Goal: Task Accomplishment & Management: Manage account settings

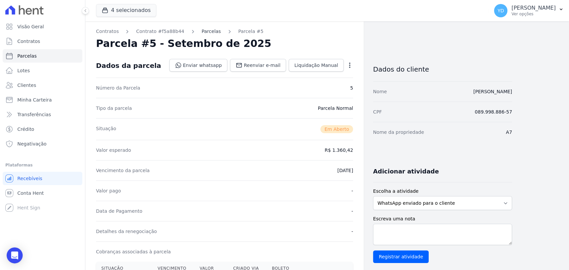
click at [203, 31] on link "Parcelas" at bounding box center [211, 31] width 19 height 7
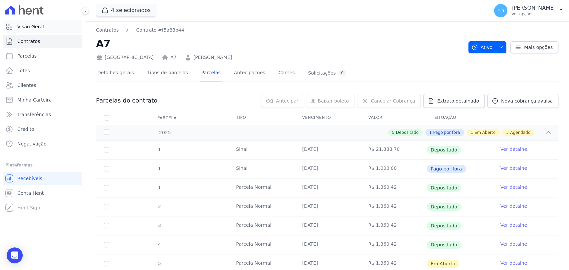
click at [51, 30] on link "Visão Geral" at bounding box center [43, 26] width 80 height 13
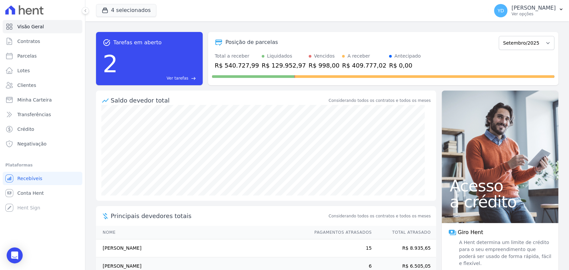
click at [170, 75] on div "2 Ver tarefas east" at bounding box center [149, 64] width 93 height 35
click at [173, 77] on span "Ver tarefas" at bounding box center [178, 78] width 22 height 6
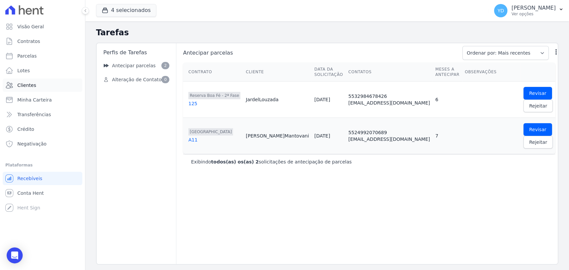
click at [31, 86] on span "Clientes" at bounding box center [26, 85] width 19 height 7
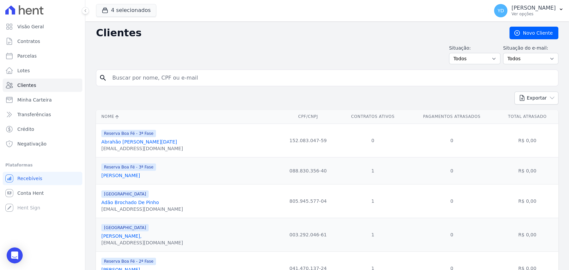
click at [173, 75] on input "search" at bounding box center [331, 77] width 447 height 13
type input "juliana"
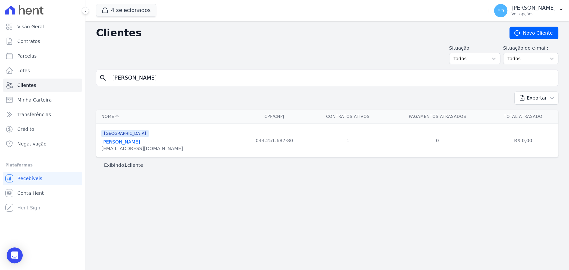
click at [123, 142] on link "Juliana De Souza Carmo" at bounding box center [120, 141] width 39 height 5
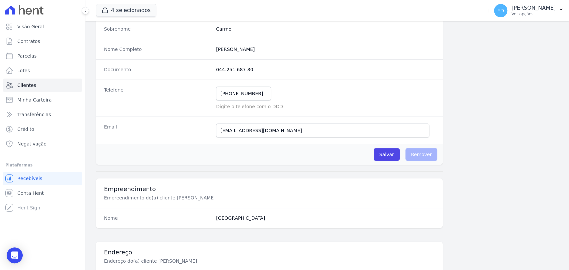
scroll to position [352, 0]
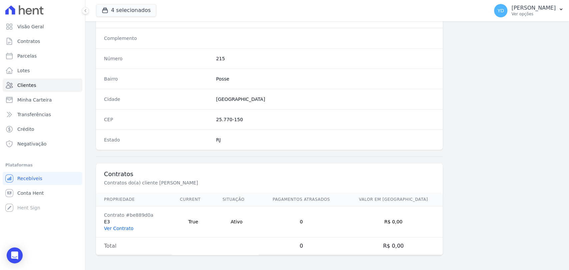
click at [117, 227] on link "Ver Contrato" at bounding box center [118, 228] width 29 height 5
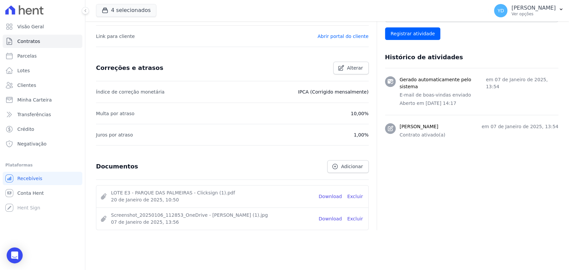
scroll to position [243, 0]
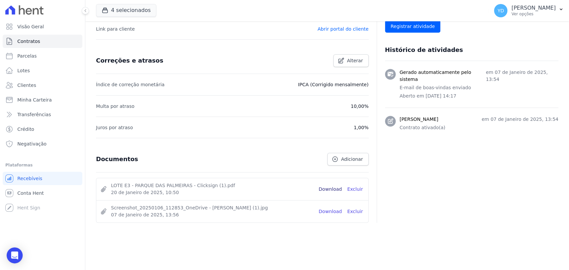
click at [324, 190] on link "Download" at bounding box center [330, 189] width 23 height 7
click at [51, 28] on link "Visão Geral" at bounding box center [43, 26] width 80 height 13
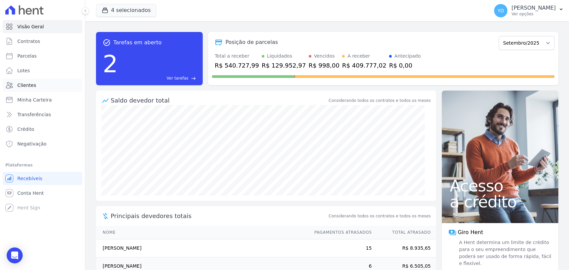
click at [52, 83] on link "Clientes" at bounding box center [43, 85] width 80 height 13
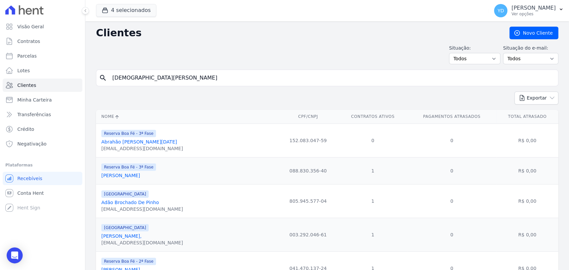
type input "cristiane lopes"
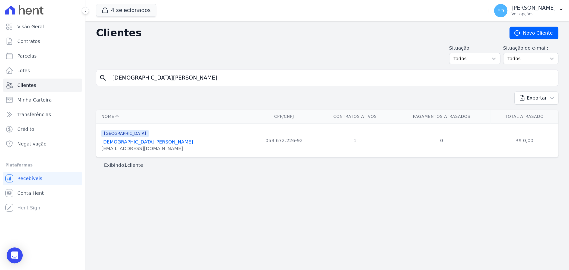
click at [125, 139] on link "Cristiane Lopes De Oliveira" at bounding box center [147, 141] width 92 height 5
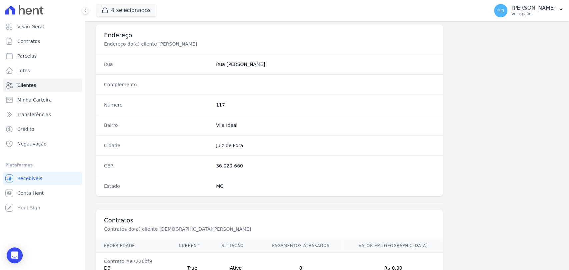
scroll to position [352, 0]
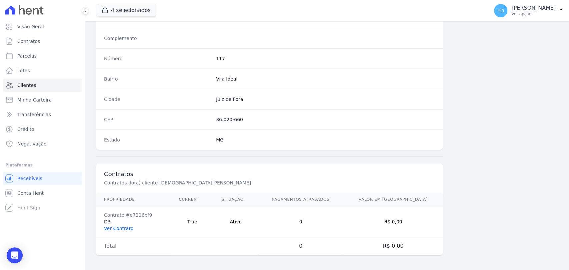
click at [128, 226] on link "Ver Contrato" at bounding box center [118, 228] width 29 height 5
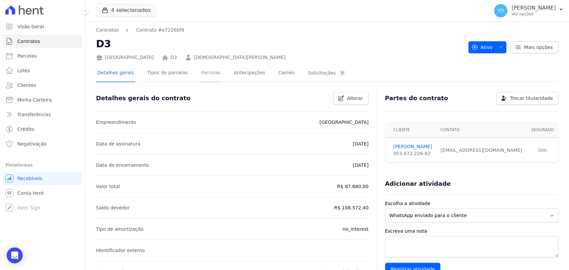
click at [203, 72] on link "Parcelas" at bounding box center [211, 74] width 22 height 18
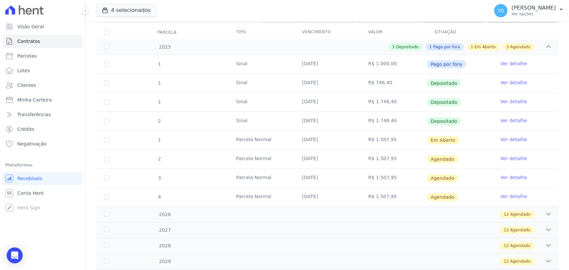
scroll to position [111, 0]
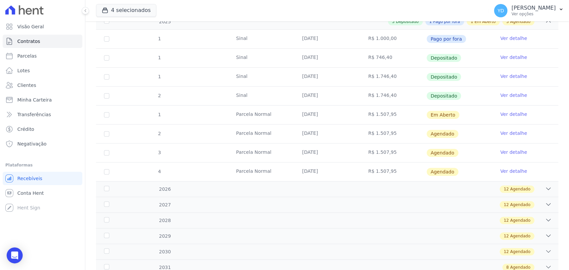
click at [501, 111] on link "Ver detalhe" at bounding box center [513, 114] width 27 height 7
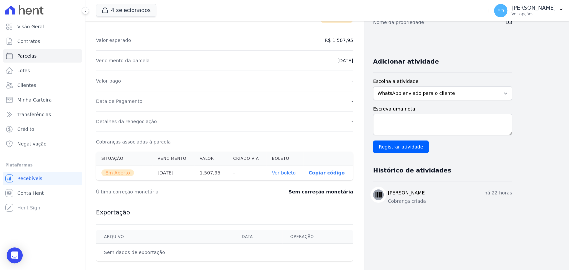
scroll to position [111, 0]
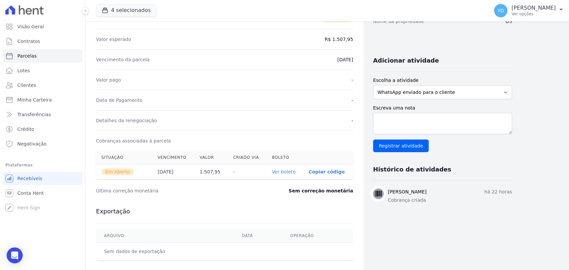
click at [289, 170] on link "Ver boleto" at bounding box center [284, 171] width 24 height 5
click at [59, 27] on link "Visão Geral" at bounding box center [43, 26] width 80 height 13
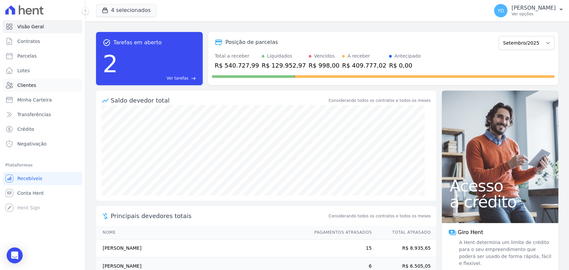
click at [59, 84] on link "Clientes" at bounding box center [43, 85] width 80 height 13
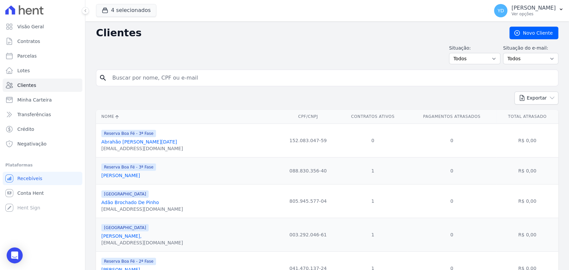
click at [137, 78] on input "search" at bounding box center [331, 77] width 447 height 13
type input "Andrei Conrado Da Silva Antônio"
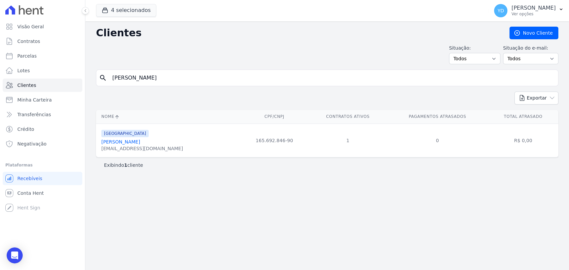
click at [217, 78] on input "Andrei Conrado Da Silva Antônio" at bounding box center [331, 77] width 447 height 13
click at [216, 78] on input "Andrei Conrado Da Silva Antônio" at bounding box center [331, 77] width 447 height 13
paste input "Bruna Tamires De Paula Dias Bruno"
click at [216, 78] on input "Andrei Conrado Da Silva Antônio Bruna Tamires De Paula Dias Bruno" at bounding box center [331, 77] width 447 height 13
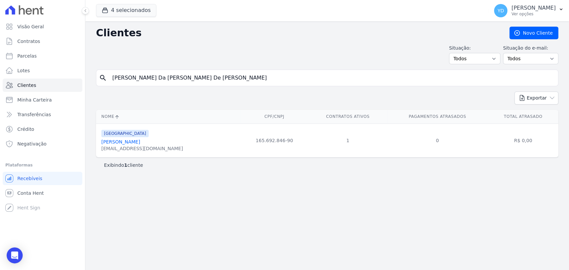
click at [216, 78] on input "Andrei Conrado Da Silva Antônio Bruna Tamires De Paula Dias Bruno" at bounding box center [331, 77] width 447 height 13
paste input "search"
type input "Bruna Tamires De Paula Dias Bruno"
click at [207, 76] on input "Bruna Tamires De Paula Dias Bruno" at bounding box center [331, 77] width 447 height 13
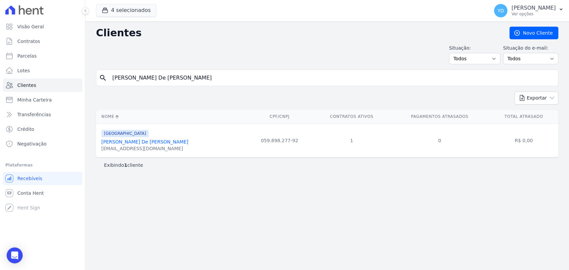
click at [207, 76] on input "Bruna Tamires De Paula Dias Bruno" at bounding box center [331, 77] width 447 height 13
paste input "Marcia Da Silva Rocha"
type input "Marcia Da Silva Rocha"
click at [248, 83] on input "Marcia Da Silva Rocha" at bounding box center [331, 77] width 447 height 13
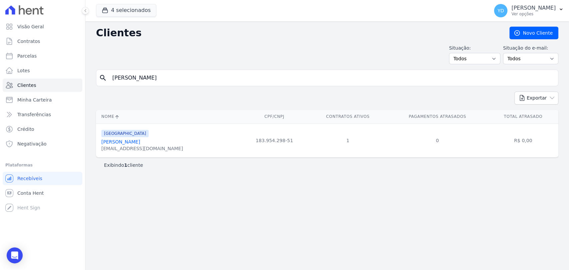
click at [145, 67] on div "Clientes Novo Cliente Situação: Todos Adimplentes Inadimplentes Situação do e-m…" at bounding box center [327, 145] width 484 height 249
click at [147, 79] on input "Marcia Da Silva Rocha" at bounding box center [331, 77] width 447 height 13
paste input "Ana Livia Mauricio Perdigão"
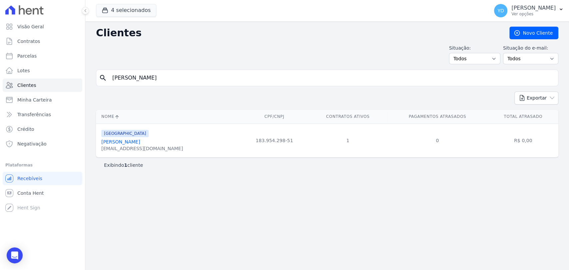
type input "Ana Livia Mauricio Perdigão"
click at [178, 83] on input "Ana Livia Mauricio Perdigão" at bounding box center [331, 77] width 447 height 13
paste input "dré Aparecido Júli"
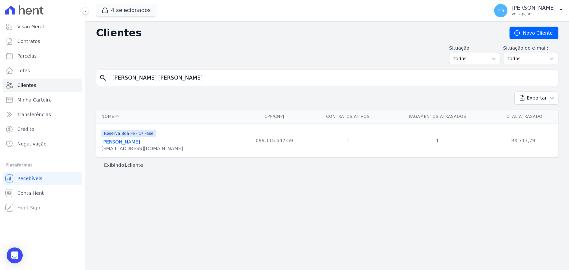
type input "André Aparecido Júlio"
click at [157, 81] on input "André Aparecido Júlio" at bounding box center [331, 77] width 447 height 13
paste input "Carlos Alexandre Bello Sant Anna"
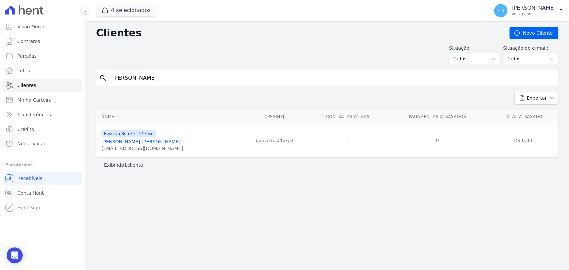
type input "Carlos Alexandre Bello Sant Anna"
click at [192, 80] on input "Carlos Alexandre Bello Sant Anna" at bounding box center [331, 77] width 447 height 13
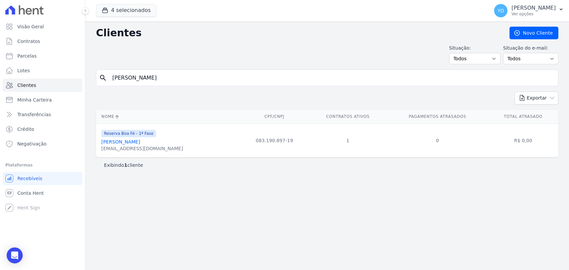
click at [192, 80] on input "Carlos Alexandre Bello Sant Anna" at bounding box center [331, 77] width 447 height 13
paste input "Guilherme Nunes Da Silv"
type input "Guilherme Nunes Da Silva"
click at [212, 75] on input "Guilherme Nunes Da Silva" at bounding box center [331, 77] width 447 height 13
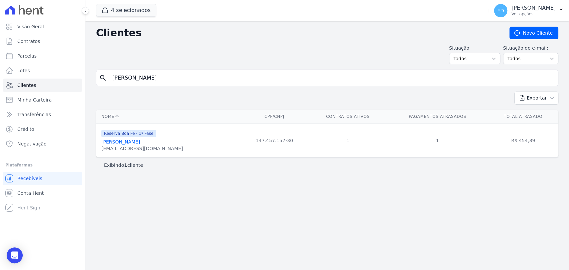
click at [212, 75] on input "Guilherme Nunes Da Silva" at bounding box center [331, 77] width 447 height 13
paste input "stavo Rodrigues Laje"
type input "Gustavo Rodrigues Laje"
click at [171, 81] on input "Gustavo Rodrigues Laje" at bounding box center [331, 77] width 447 height 13
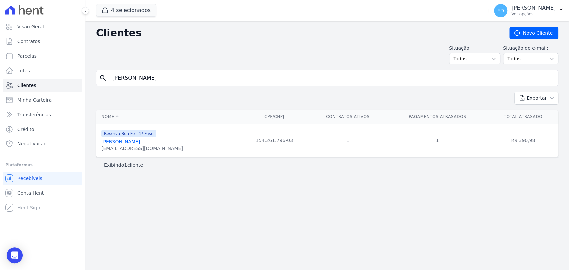
click at [171, 81] on input "Gustavo Rodrigues Laje" at bounding box center [331, 77] width 447 height 13
paste input "Marcelo Quesado Filgueiras"
type input "Marcelo Quesado Filgueiras"
click at [228, 79] on input "Marcelo Quesado Filgueiras" at bounding box center [331, 77] width 447 height 13
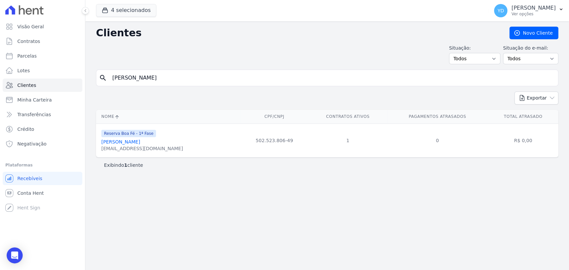
click at [228, 79] on input "Marcelo Quesado Filgueiras" at bounding box center [331, 77] width 447 height 13
paste input "José Fabio De Oliveira Cardoso"
type input "José Fabio De Oliveira Cardoso"
click at [200, 73] on input "José Fabio De Oliveira Cardoso" at bounding box center [331, 77] width 447 height 13
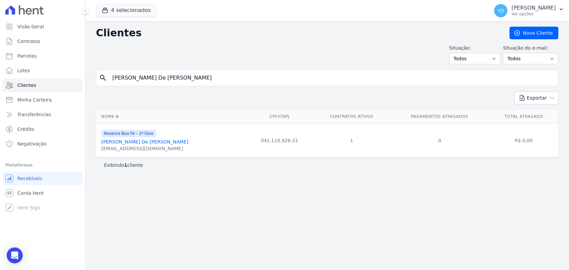
click at [200, 73] on input "José Fabio De Oliveira Cardoso" at bounding box center [331, 77] width 447 height 13
paste input "Rosimeire Aparecida De Oliveira Dias"
type input "Rosimeire Aparecida De Oliveira Dias"
click at [172, 82] on input "Rosimeire Aparecida De Oliveira Dias" at bounding box center [331, 77] width 447 height 13
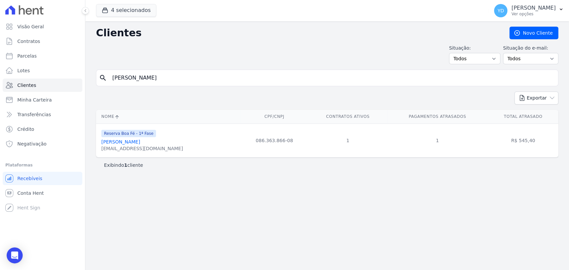
click at [172, 82] on input "Rosimeire Aparecida De Oliveira Dias" at bounding box center [331, 77] width 447 height 13
paste input "Sergio Rubens Reis De Assis"
type input "Sergio Rubens Reis De Assis"
click at [242, 81] on input "Sergio Rubens Reis De Assis" at bounding box center [331, 77] width 447 height 13
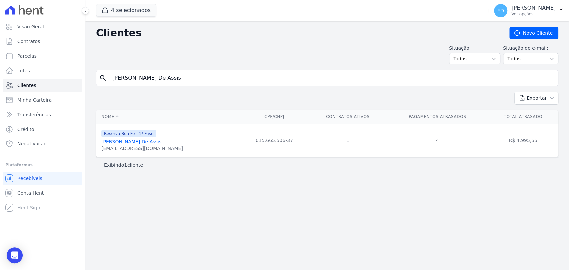
click at [241, 81] on input "Sergio Rubens Reis De Assis" at bounding box center [331, 77] width 447 height 13
paste input "Vanja Carla Da Silva"
type input "Vanja Carla Da Silva"
click at [205, 81] on input "Vanja Carla Da Silva" at bounding box center [331, 77] width 447 height 13
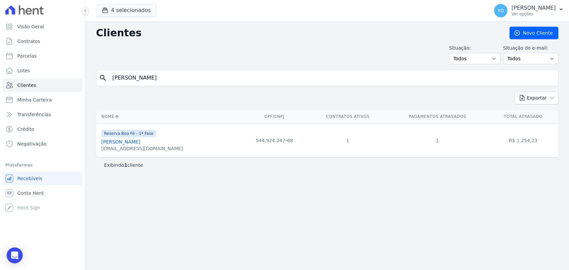
click at [205, 81] on input "Vanja Carla Da Silva" at bounding box center [331, 77] width 447 height 13
paste input "Amarildo José Monken"
type input "Amarildo José Monken"
click at [163, 75] on input "Amarildo José Monken" at bounding box center [331, 77] width 447 height 13
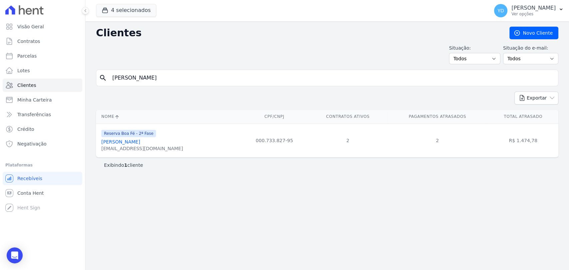
click at [163, 75] on input "Amarildo José Monken" at bounding box center [331, 77] width 447 height 13
paste input "Eziel Guilherme Da Silva"
type input "Eziel Guilherme Da Silva"
click at [186, 84] on input "Eziel Guilherme Da Silva" at bounding box center [331, 77] width 447 height 13
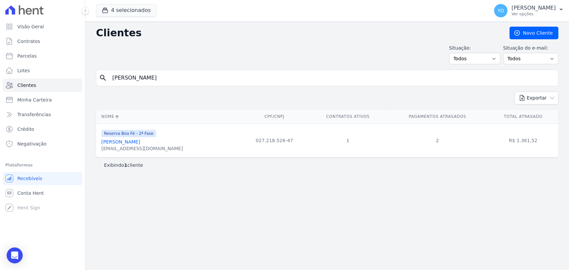
click at [186, 84] on input "Eziel Guilherme Da Silva" at bounding box center [331, 77] width 447 height 13
type input ","
paste input "Filipe De Oliveira Fernandes"
type input "Filipe De Oliveira Fernandes"
click at [167, 75] on input "Filipe De Oliveira Fernandes" at bounding box center [331, 77] width 447 height 13
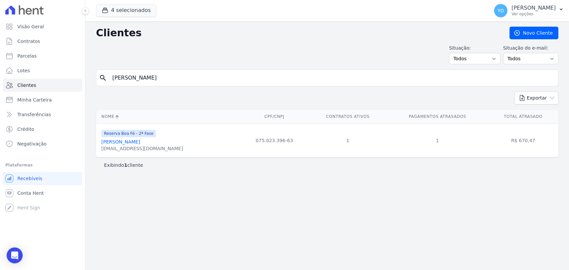
click at [167, 75] on input "Filipe De Oliveira Fernandes" at bounding box center [331, 77] width 447 height 13
paste input "Geferson Gomes De Araujo"
type input "Geferson Gomes De Araujo"
click at [218, 75] on input "Geferson Gomes De Araujo" at bounding box center [331, 77] width 447 height 13
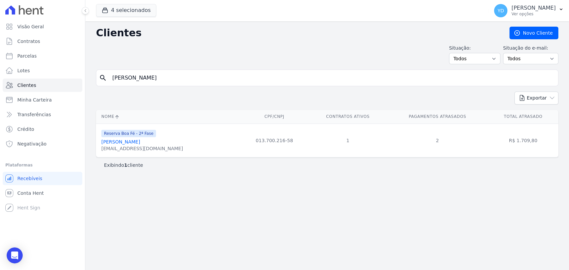
click at [218, 75] on input "Geferson Gomes De Araujo" at bounding box center [331, 77] width 447 height 13
click at [217, 75] on input "Geferson Gomes De Araujo" at bounding box center [331, 77] width 447 height 13
paste input "Izaias De Souza Moutinho Junior"
type input "Izaias De Souza Moutinho Junior"
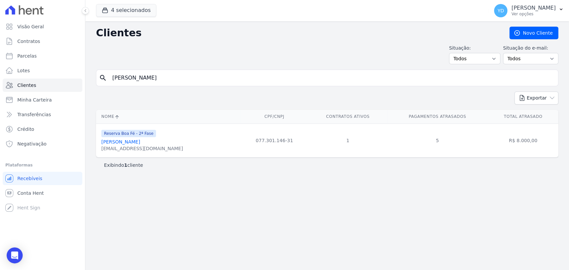
click at [176, 79] on input "Izaias De Souza Moutinho Junior" at bounding box center [331, 77] width 447 height 13
paste input "Jardel Lage Louzada"
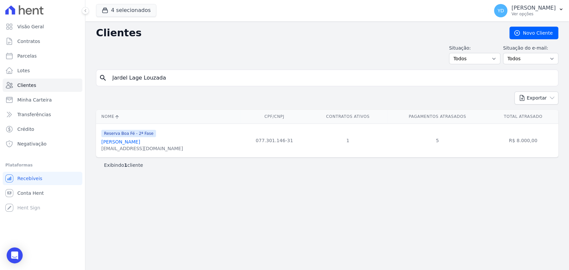
type input "Jardel Lage Louzada"
click at [221, 82] on input "Jardel Lage Louzada" at bounding box center [331, 77] width 447 height 13
paste input "ose Fernando Felix Junior"
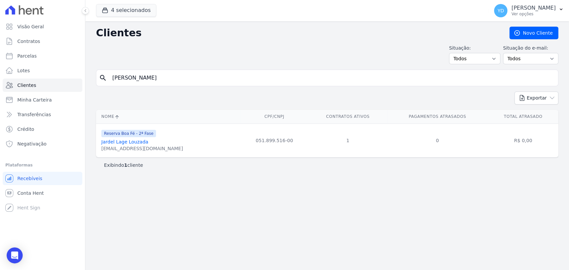
type input "Jose Fernando Felix Junior"
click at [195, 68] on div "Clientes Novo Cliente Situação: Todos Adimplentes Inadimplentes Situação do e-m…" at bounding box center [327, 145] width 484 height 249
click at [195, 76] on input "Jose Fernando Felix Junior" at bounding box center [331, 77] width 447 height 13
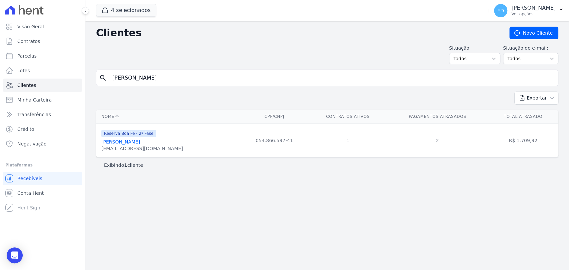
paste input "Leharte Portela Henrique"
type input "Leharte Portela Henrique"
click at [215, 75] on input "Leharte Portela Henrique" at bounding box center [331, 77] width 447 height 13
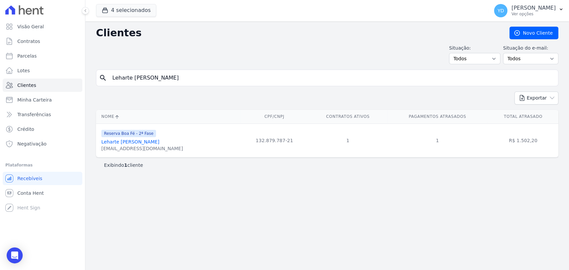
paste input "uciane Aparecida Felix"
type input "Luciane Aparecida Felix"
click at [166, 82] on input "Luciane Aparecida Felix" at bounding box center [331, 77] width 447 height 13
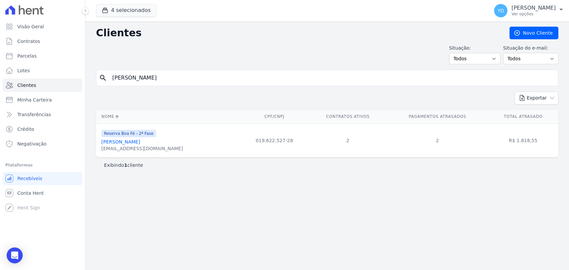
paste input "neia Xavier Ferrari De Oliveira"
type input "Lucineia Xavier Ferrari De Oliveira"
click at [213, 81] on input "Lucineia Xavier Ferrari De Oliveira" at bounding box center [331, 77] width 447 height 13
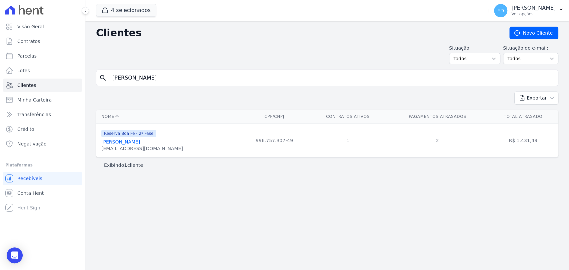
paste input "Pedro Thiago Mont Mor Lopes"
type input "Pedro Thiago Mont Mor Lopes"
click at [161, 74] on input "Pedro Thiago Mont Mor Lopes" at bounding box center [331, 77] width 447 height 13
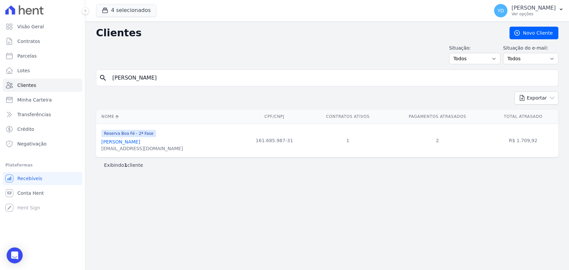
paste input "Thiago Meggiolaro Gomury"
type input "Thiago Meggiolaro Gomury"
click at [177, 80] on input "Thiago Meggiolaro Gomury" at bounding box center [331, 77] width 447 height 13
click at [176, 80] on input "Thiago Meggiolaro Gomury" at bounding box center [331, 77] width 447 height 13
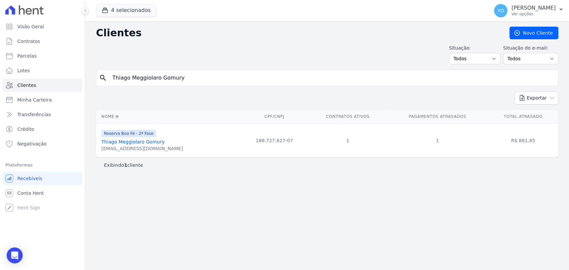
paste input "Alexandre Raggi De Sousa"
type input "Alexandre Raggi De Sousa"
click at [184, 85] on div "search Alexandre Raggi De Sousa" at bounding box center [327, 78] width 462 height 17
click at [183, 82] on input "Alexandre Raggi De Sousa" at bounding box center [331, 77] width 447 height 13
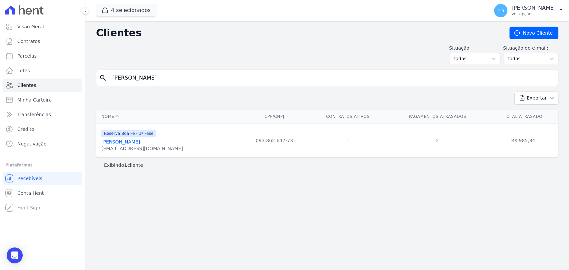
click at [183, 82] on input "Alexandre Raggi De Sousa" at bounding box center [331, 77] width 447 height 13
paste input "ndré Luís Cantú"
type input "André Luís Cantú"
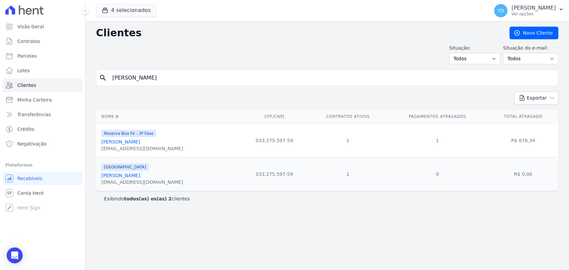
click at [213, 80] on input "André Luís Cantú" at bounding box center [331, 77] width 447 height 13
paste input "Cleber Milson Campos"
type input "Cleber Milson Campos"
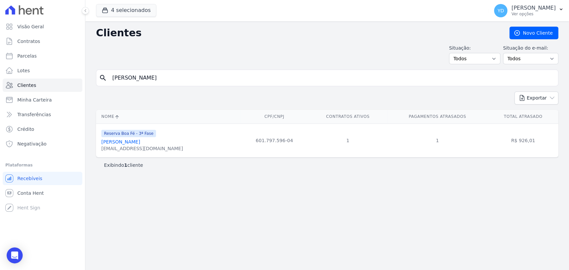
click at [164, 73] on input "Cleber Milson Campos" at bounding box center [331, 77] width 447 height 13
paste input "Flaviane Aparecida De Almeida Gomes"
type input "Flaviane Aparecida De Almeida Gomes"
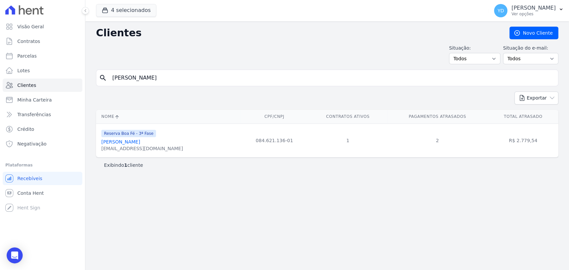
click at [200, 84] on div "search Flaviane Aparecida De Almeida Gomes" at bounding box center [327, 78] width 462 height 17
click at [197, 73] on input "Flaviane Aparecida De Almeida Gomes" at bounding box center [331, 77] width 447 height 13
paste input "[PERSON_NAME]"
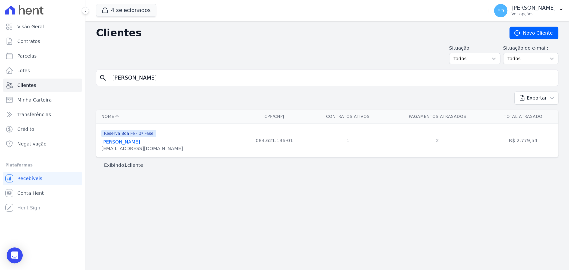
type input "[PERSON_NAME]"
click at [149, 75] on input "[PERSON_NAME]" at bounding box center [331, 77] width 447 height 13
paste input "Lucianna Afonso Filgueiras Bueno"
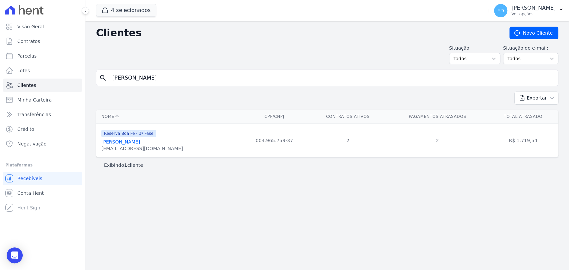
type input "Lucianna Afonso Filgueiras Bueno"
click at [156, 77] on input "Lucianna Afonso Filgueiras Bueno" at bounding box center [331, 77] width 447 height 13
paste input "iz Claudio Da Silva"
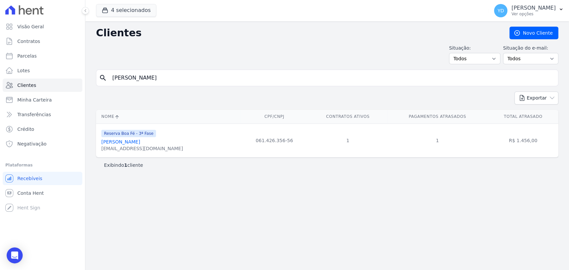
type input "Luiz Claudio Da Silva"
click at [163, 83] on input "Luiz Claudio Da Silva" at bounding box center [331, 77] width 447 height 13
click at [163, 82] on input "Luiz Claudio Da Silva" at bounding box center [331, 77] width 447 height 13
paste input "Rafael Vicente Pereira Da Silva"
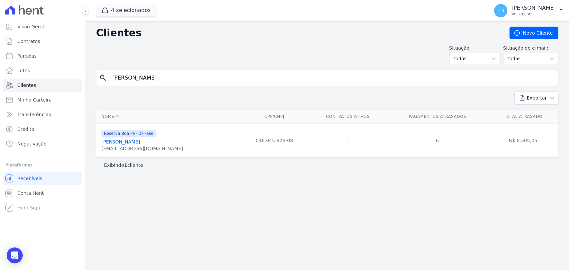
type input "Rafael Vicente Pereira Da Silva"
click at [196, 78] on input "Rafael Vicente Pereira Da Silva" at bounding box center [331, 77] width 447 height 13
paste input "nicius Dos Reis Rodrigues"
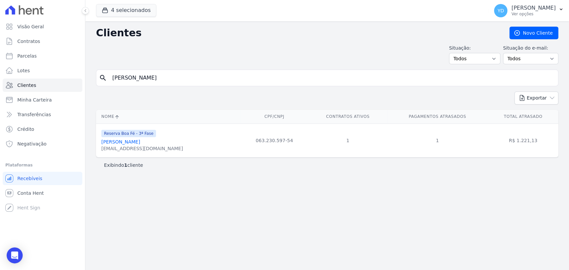
type input "Rafael Vinicius Dos Reis Rodrigues"
drag, startPoint x: 188, startPoint y: 57, endPoint x: 193, endPoint y: 75, distance: 18.1
click at [189, 62] on div "Situação: Todos Adimplentes Inadimplentes Situação do e-mail: Todos Confirmado …" at bounding box center [327, 55] width 462 height 20
click at [193, 75] on input "Rafael Vinicius Dos Reis Rodrigues" at bounding box center [331, 77] width 447 height 13
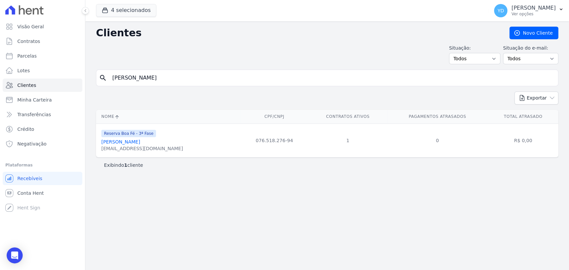
click at [193, 75] on input "Rafael Vinicius Dos Reis Rodrigues" at bounding box center [331, 77] width 447 height 13
paste input "iane Pereira Guimarã"
type input "Raiane Pereira Guimarães"
click at [187, 75] on input "Raiane Pereira Guimarães" at bounding box center [331, 77] width 447 height 13
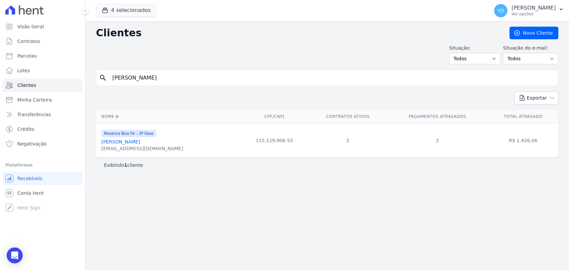
click at [187, 75] on input "Raiane Pereira Guimarães" at bounding box center [331, 77] width 447 height 13
paste input "Tiago Abreu Poncio -"
type input "Tiago Abreu Poncio"
drag, startPoint x: 194, startPoint y: 93, endPoint x: 188, endPoint y: 83, distance: 11.7
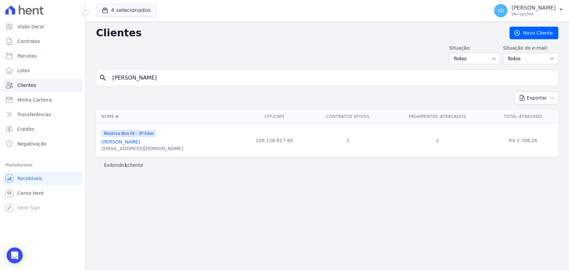
click at [194, 92] on div "Exportar PDF CSV Dimob 2024" at bounding box center [327, 101] width 462 height 18
click at [188, 83] on input "Tiago Abreu Poncio" at bounding box center [331, 77] width 447 height 13
paste input "Woodson Sahuan Rodrigues Mattos"
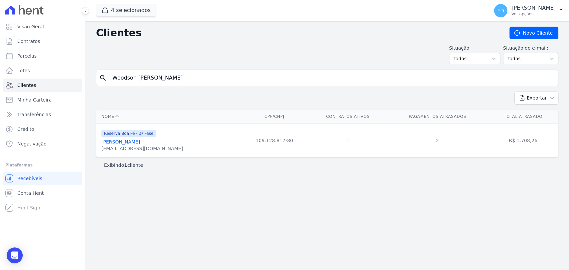
type input "Woodson Sahuan Rodrigues Mattos"
click at [136, 72] on input "Woodson Sahuan Rodrigues Mattos" at bounding box center [331, 77] width 447 height 13
type input "julio"
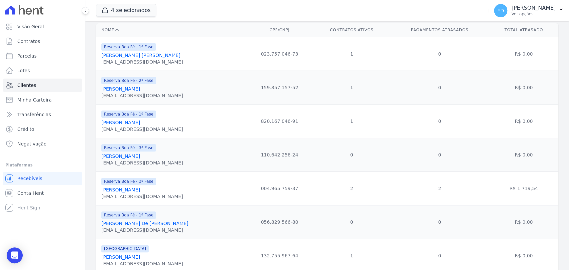
scroll to position [109, 0]
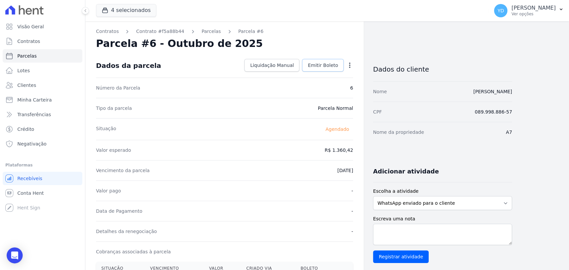
click at [329, 67] on span "Emitir Boleto" at bounding box center [323, 65] width 30 height 7
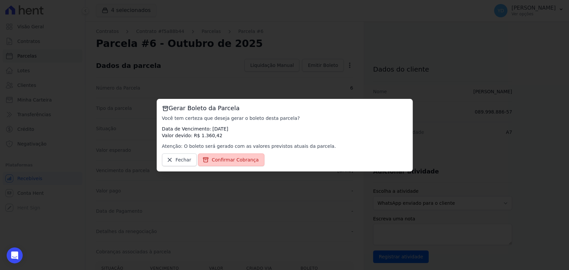
click at [253, 157] on link "Confirmar Cobrança" at bounding box center [231, 160] width 66 height 13
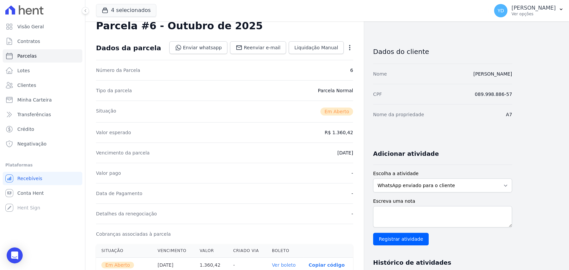
scroll to position [74, 0]
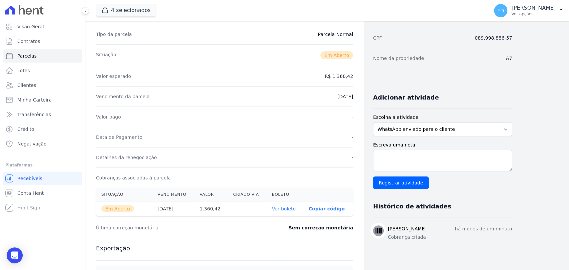
click at [289, 210] on link "Ver boleto" at bounding box center [284, 208] width 24 height 5
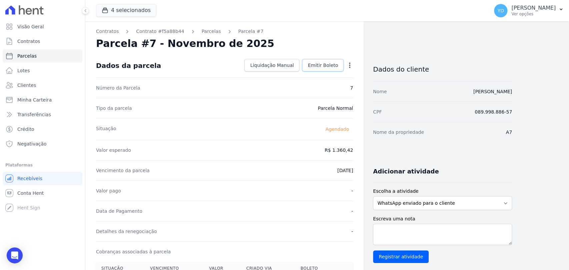
click at [313, 66] on span "Emitir Boleto" at bounding box center [323, 65] width 30 height 7
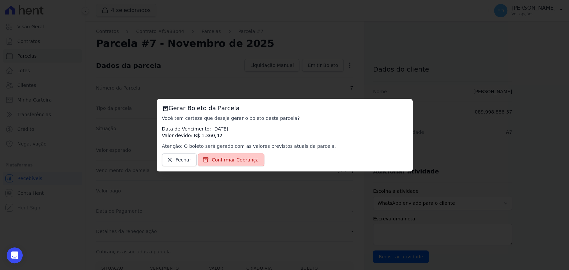
click at [231, 158] on span "Confirmar Cobrança" at bounding box center [235, 160] width 47 height 7
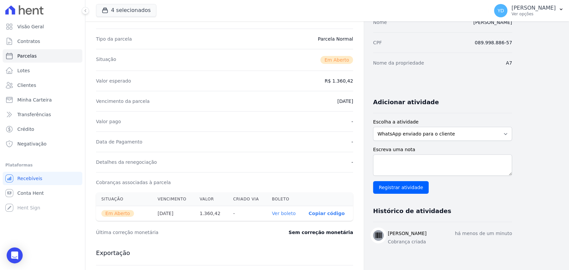
scroll to position [74, 0]
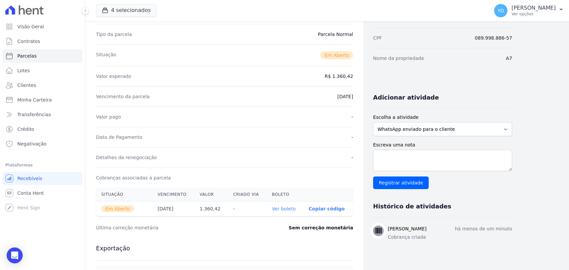
click at [294, 207] on link "Ver boleto" at bounding box center [284, 208] width 24 height 5
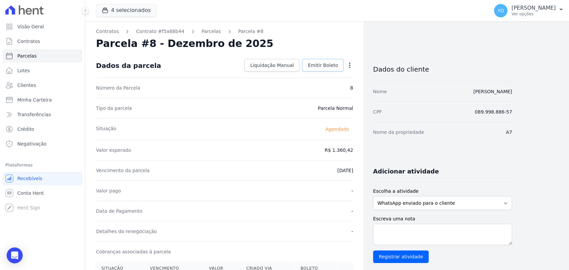
click at [332, 67] on span "Emitir Boleto" at bounding box center [323, 65] width 30 height 7
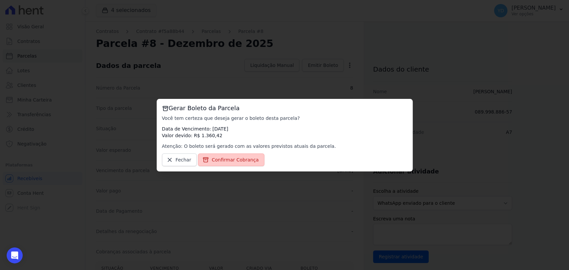
click at [240, 161] on span "Confirmar Cobrança" at bounding box center [235, 160] width 47 height 7
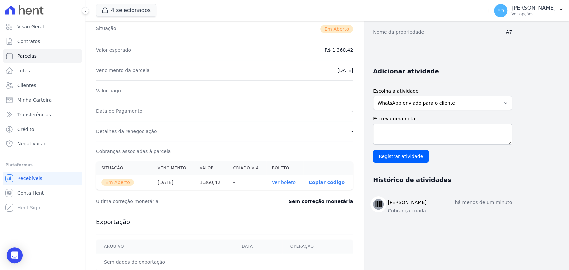
scroll to position [111, 0]
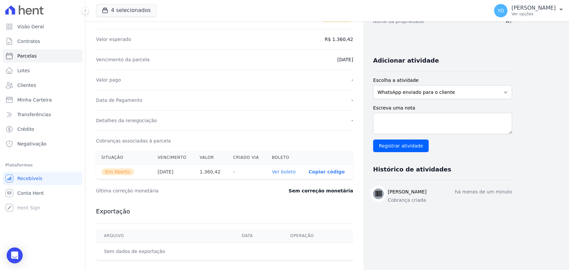
click at [279, 170] on link "Ver boleto" at bounding box center [284, 171] width 24 height 5
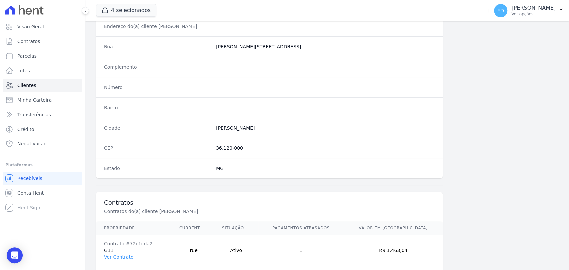
scroll to position [352, 0]
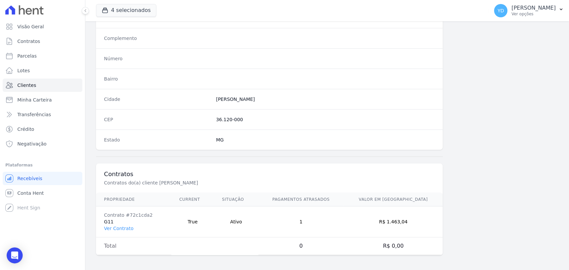
click at [118, 220] on td "Contrato #72c1cda2 G11 Ver Contrato" at bounding box center [133, 222] width 75 height 31
click at [123, 227] on link "Ver Contrato" at bounding box center [118, 228] width 29 height 5
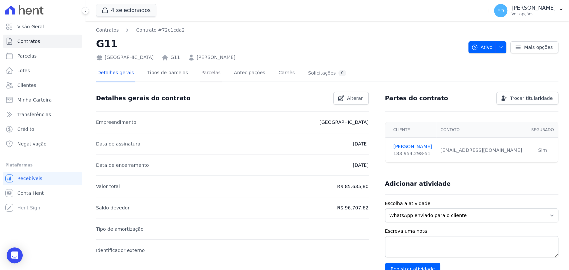
click at [207, 67] on link "Parcelas" at bounding box center [211, 74] width 22 height 18
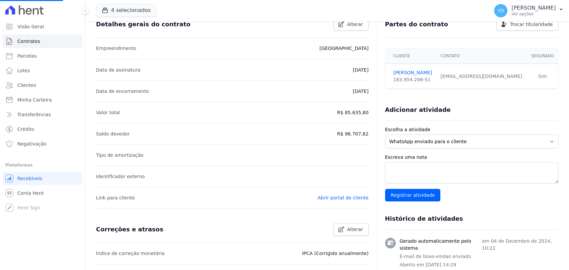
scroll to position [40, 0]
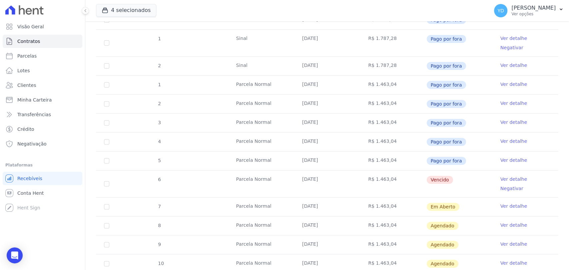
scroll to position [185, 0]
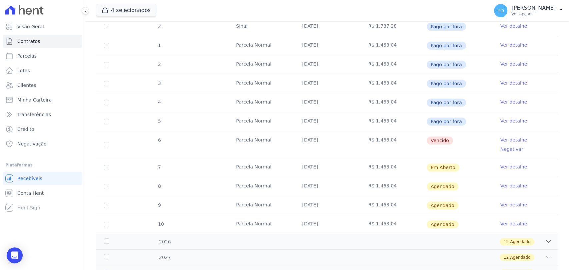
click at [500, 137] on link "Ver detalhe" at bounding box center [513, 140] width 27 height 7
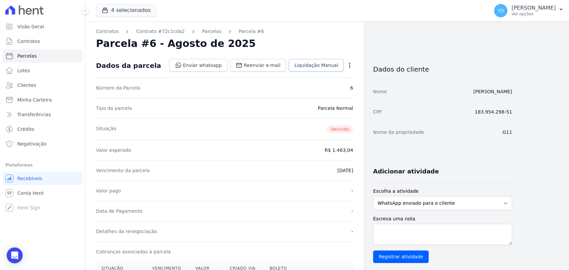
click at [317, 71] on link "Liquidação Manual" at bounding box center [316, 65] width 55 height 13
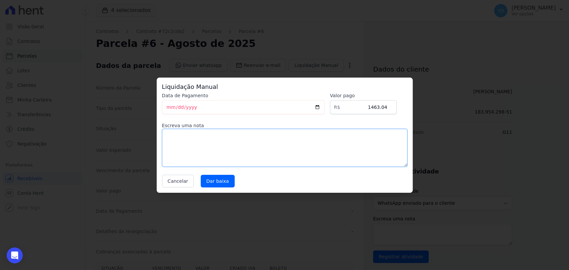
click at [270, 150] on textarea at bounding box center [284, 148] width 245 height 38
type textarea "Pagamento da reserva via PIX"
click at [163, 109] on input "2025-09-09" at bounding box center [243, 107] width 163 height 14
type input "2025-09-04"
click at [216, 181] on input "Dar baixa" at bounding box center [218, 181] width 34 height 13
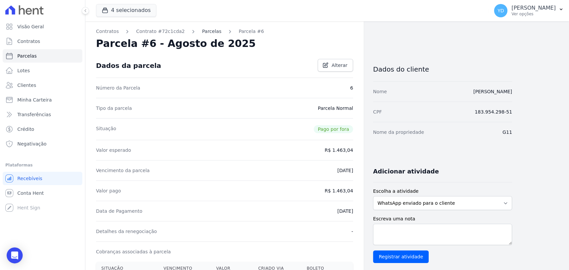
drag, startPoint x: 192, startPoint y: 34, endPoint x: 205, endPoint y: 31, distance: 14.0
click at [205, 31] on link "Parcelas" at bounding box center [211, 31] width 19 height 7
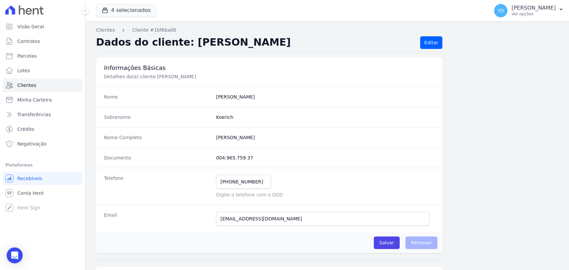
scroll to position [383, 0]
